Goal: Find specific page/section: Find specific page/section

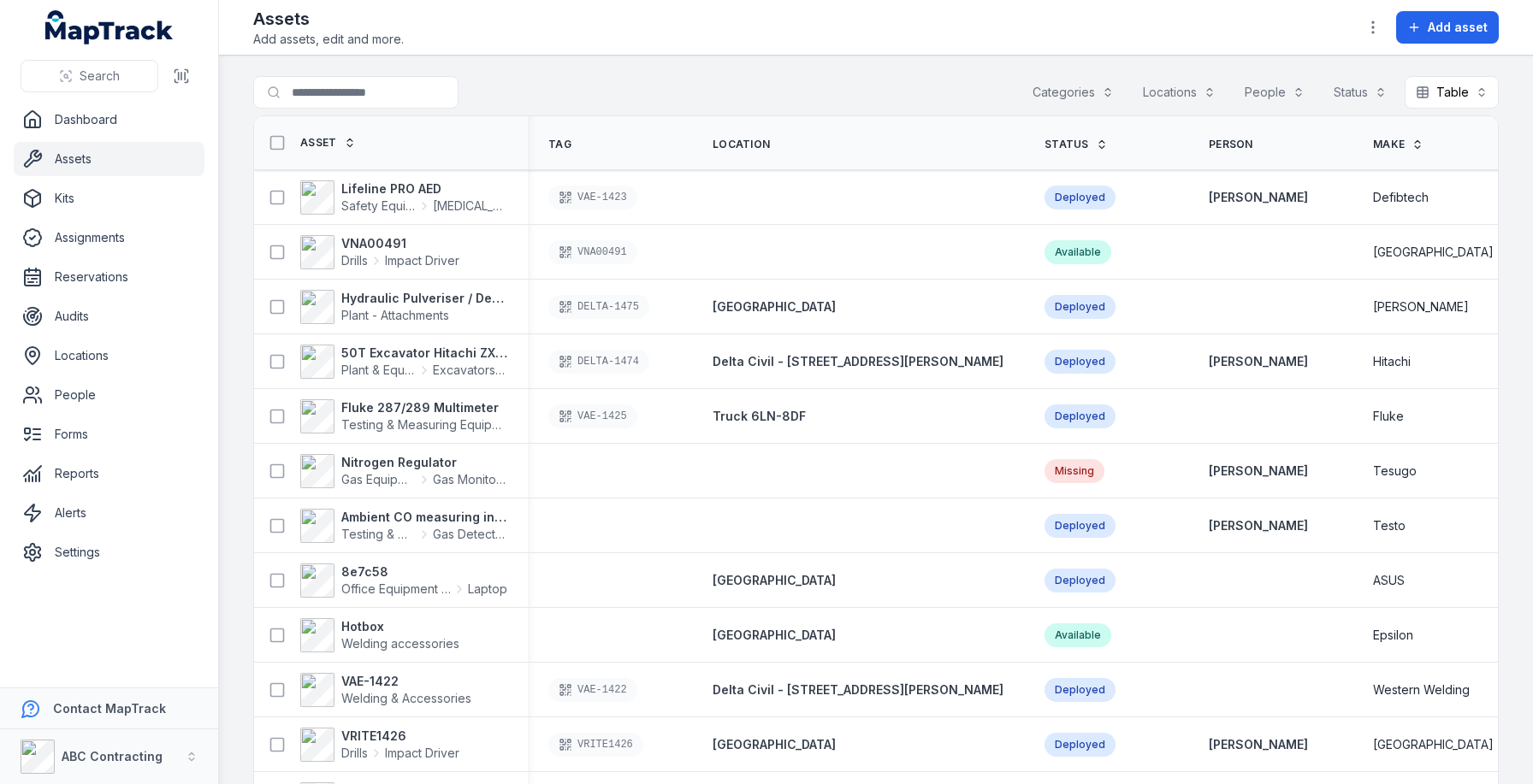
click at [941, 40] on div "Assets Add assets, edit and more. Add asset" at bounding box center [876, 28] width 1245 height 41
click at [896, 55] on header "Toggle Navigation Assets Add assets, edit and more. Add asset" at bounding box center [876, 28] width 1314 height 55
click at [813, 29] on div "Assets Add assets, edit and more. Add asset" at bounding box center [876, 28] width 1245 height 41
click at [732, 46] on div "Assets Add assets, edit and more. Add asset" at bounding box center [876, 28] width 1245 height 41
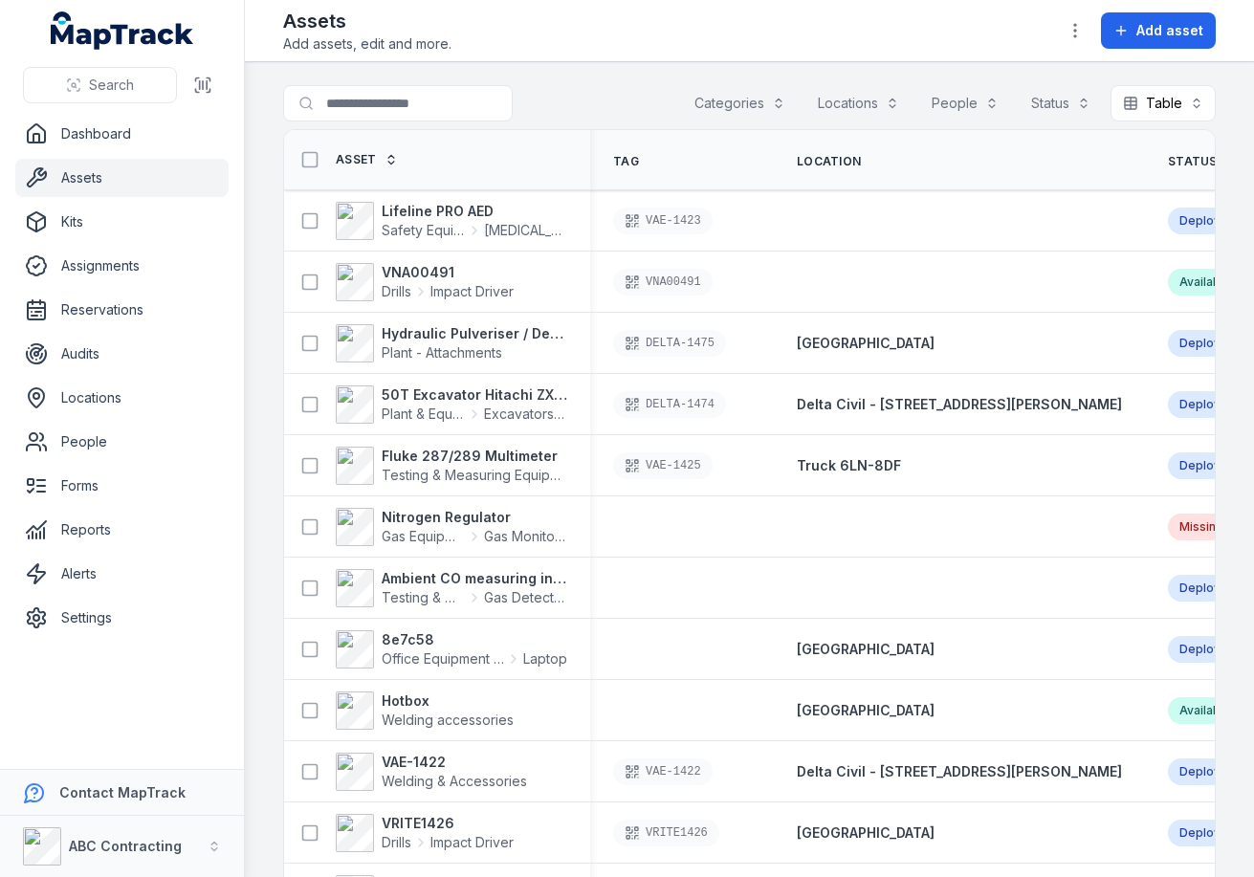
click at [794, 96] on button "Categories" at bounding box center [740, 103] width 116 height 36
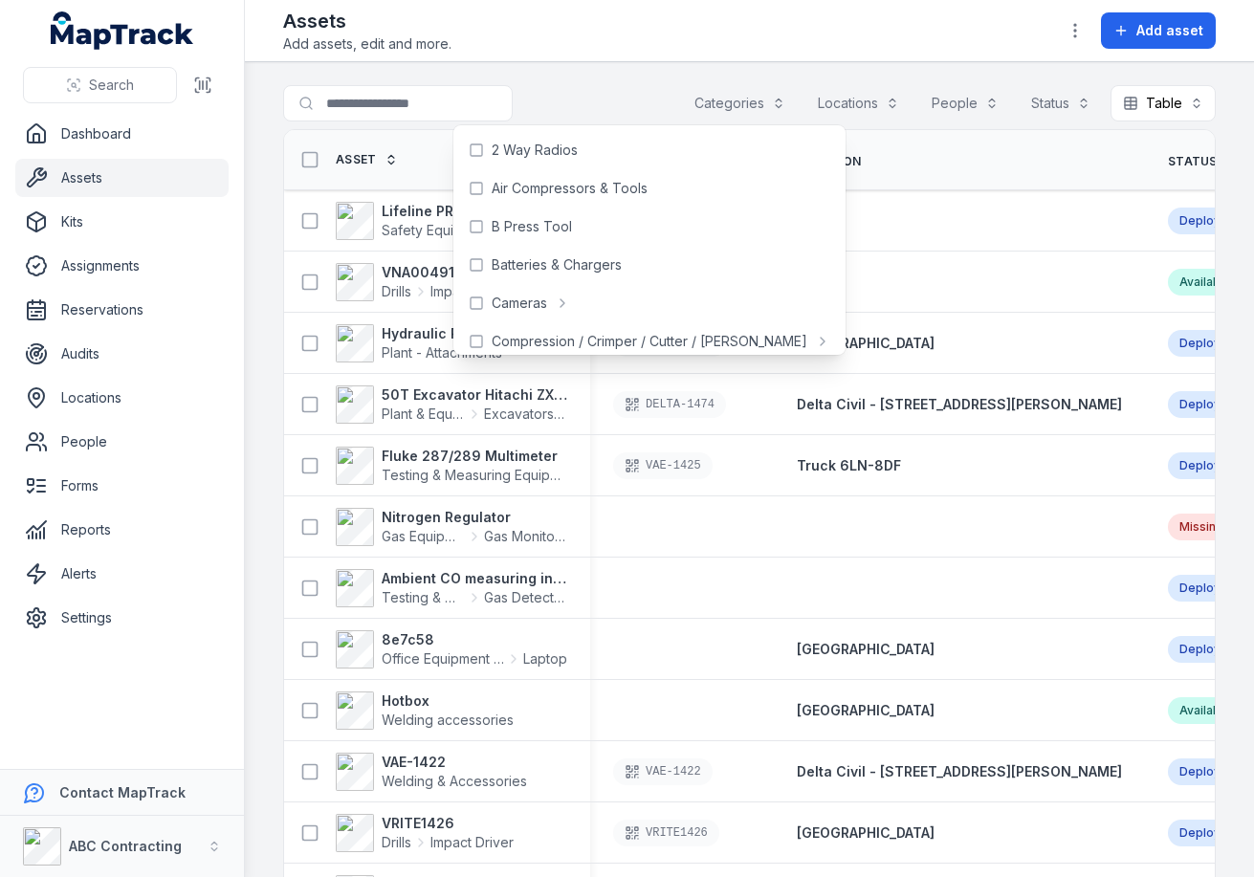
click at [894, 43] on div "Assets Add assets, edit and more. Add asset" at bounding box center [749, 31] width 932 height 46
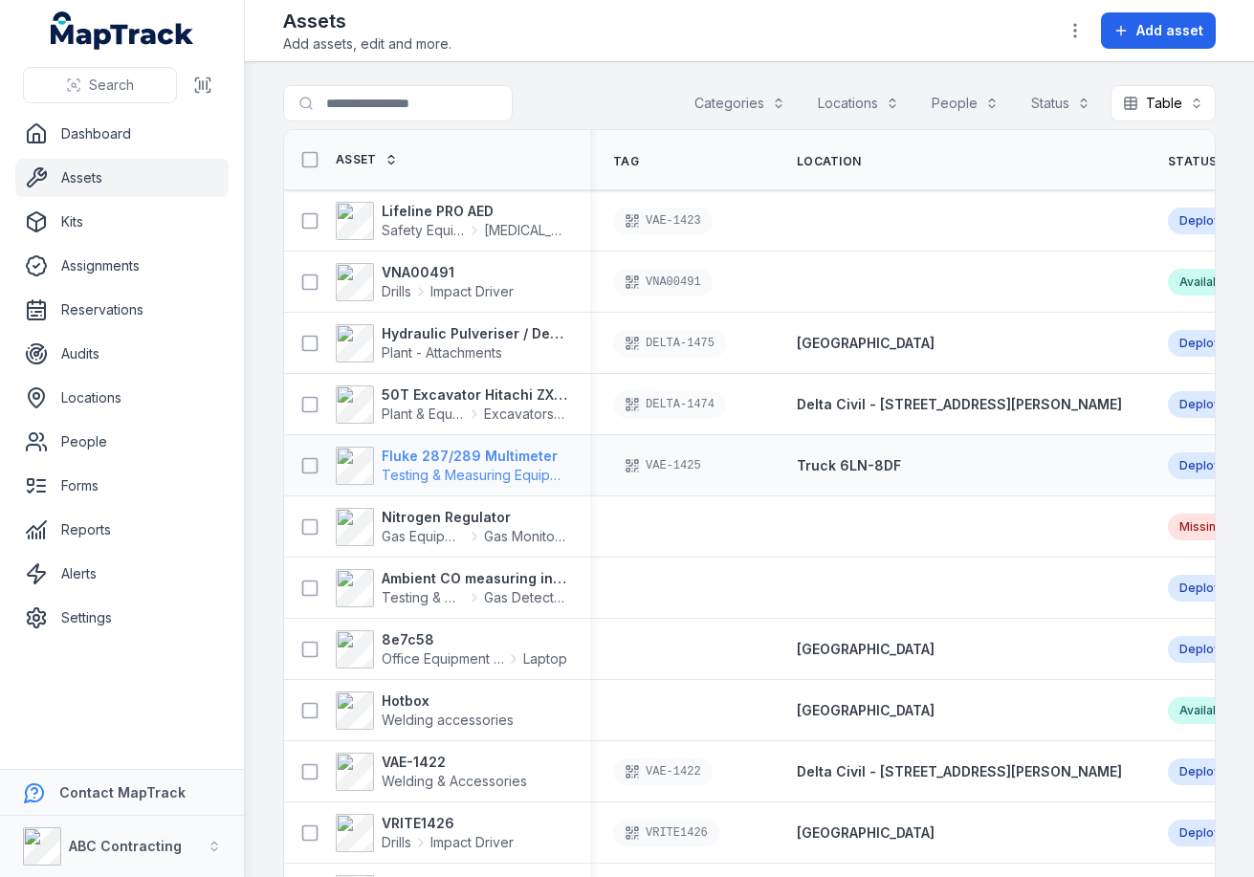
click at [460, 457] on strong "Fluke 287/289 Multimeter" at bounding box center [475, 456] width 186 height 19
